Goal: Information Seeking & Learning: Learn about a topic

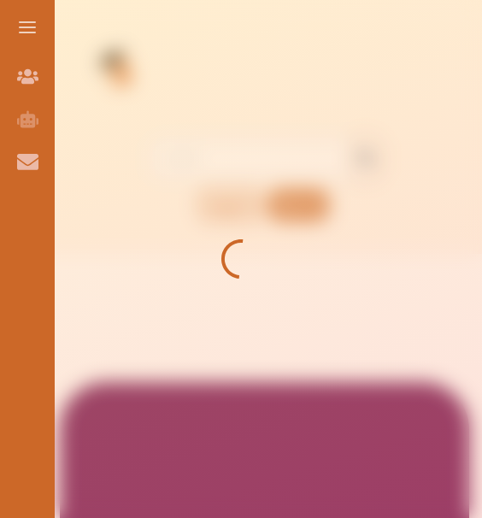
scroll to position [341, 0]
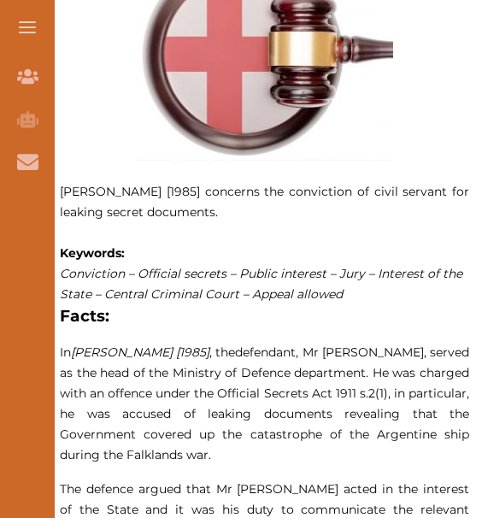
scroll to position [940, 0]
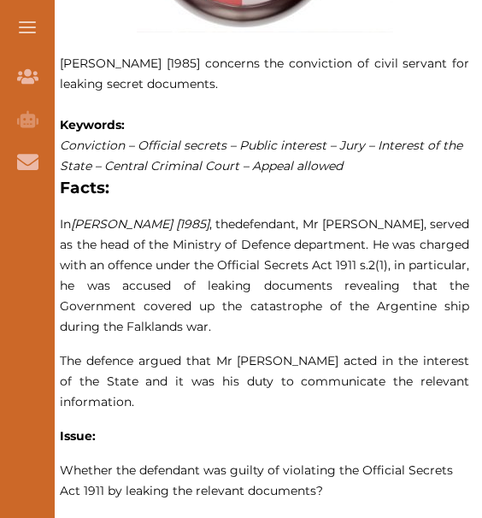
drag, startPoint x: 77, startPoint y: 144, endPoint x: 174, endPoint y: 164, distance: 98.8
click at [174, 164] on span "Conviction – Official secrets – Public interest – Jury – Interest of the State …" at bounding box center [261, 156] width 403 height 36
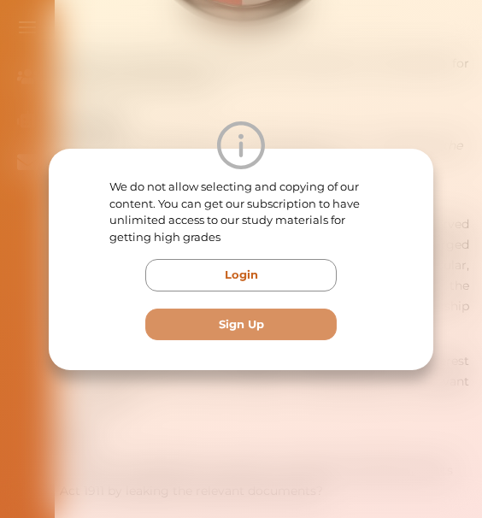
click at [311, 451] on div "We do not allow selecting and copying of our content. You can get our subscript…" at bounding box center [241, 259] width 482 height 518
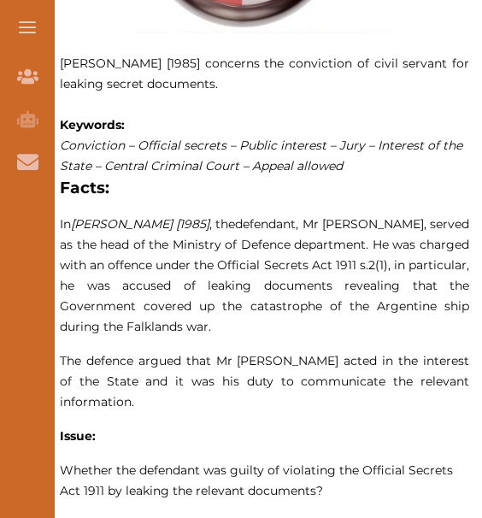
click at [286, 309] on span "defendant, Mr Clive Ponting, served as the head of the Ministry of Defence depa…" at bounding box center [264, 275] width 409 height 118
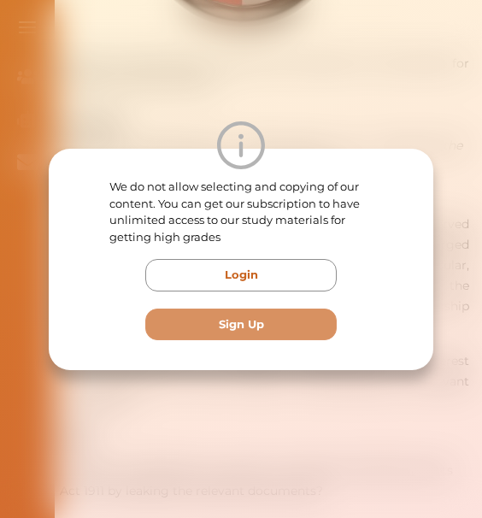
click at [127, 111] on div "We do not allow selecting and copying of our content. You can get our subscript…" at bounding box center [241, 259] width 482 height 518
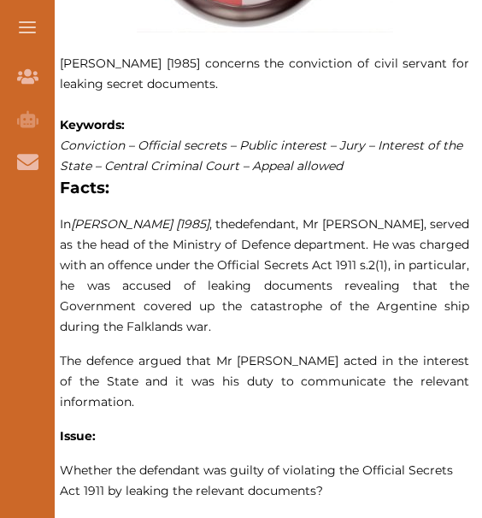
click at [157, 204] on p "R v Ponting [1985] concerns the conviction of civil servant for leaking secret …" at bounding box center [264, 391] width 409 height 1136
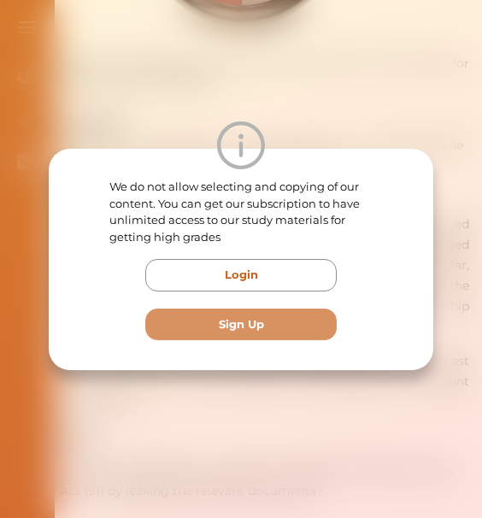
click at [166, 83] on div "We do not allow selecting and copying of our content. You can get our subscript…" at bounding box center [241, 259] width 482 height 518
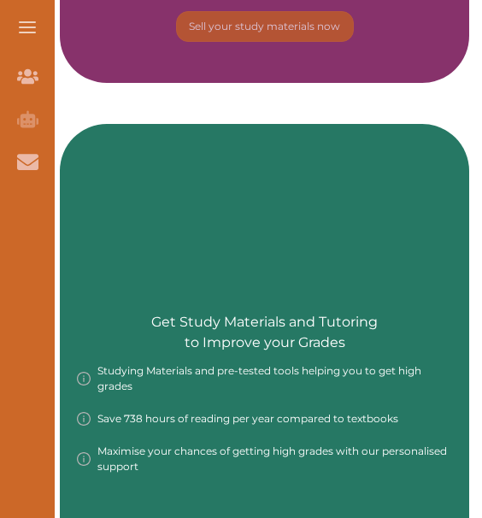
scroll to position [2394, 0]
